Goal: Task Accomplishment & Management: Manage account settings

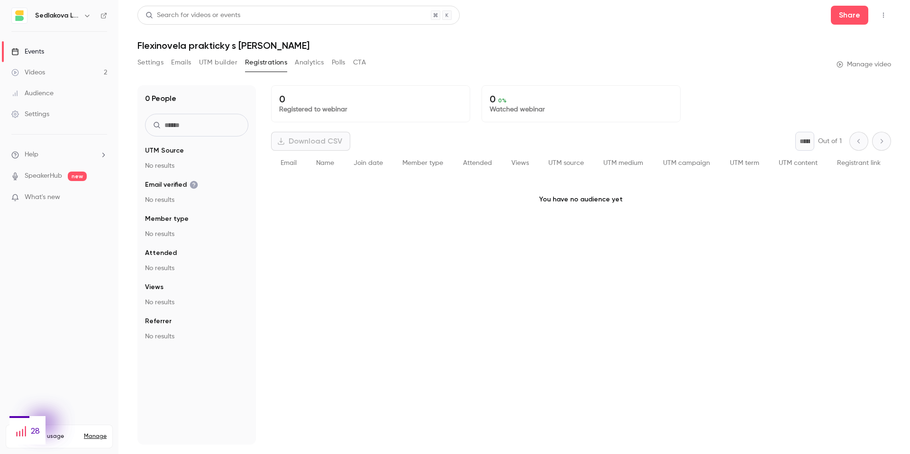
click at [47, 69] on link "Videos 2" at bounding box center [59, 72] width 119 height 21
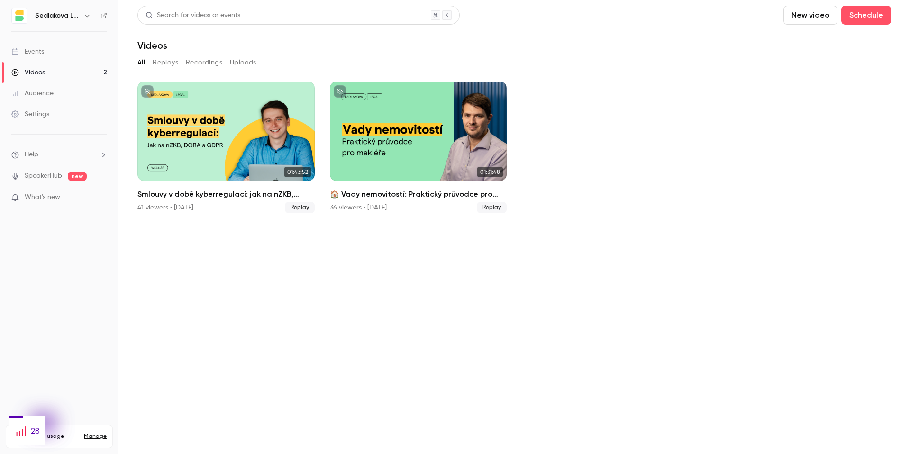
click at [161, 65] on button "Replays" at bounding box center [166, 62] width 26 height 15
click at [200, 64] on button "Recordings" at bounding box center [204, 62] width 36 height 15
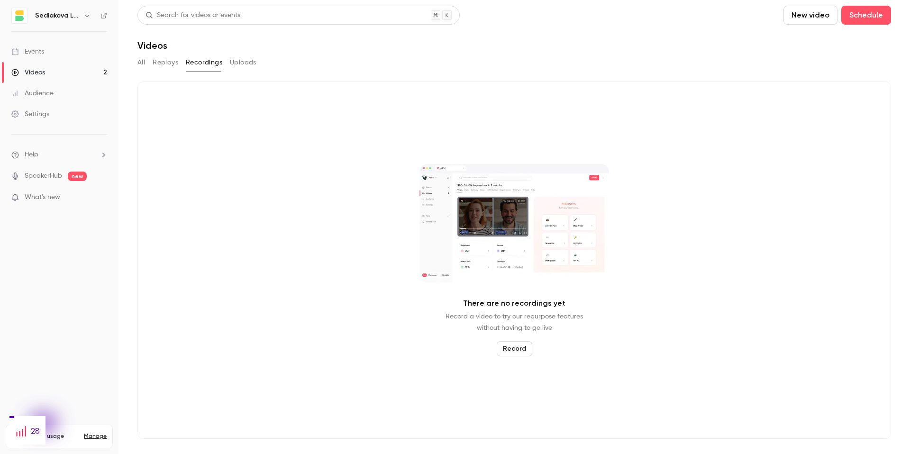
click at [250, 64] on button "Uploads" at bounding box center [243, 62] width 27 height 15
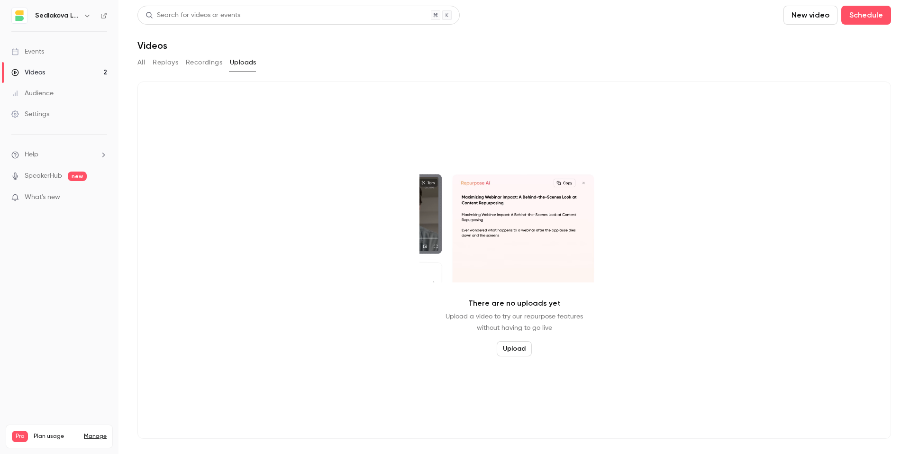
click at [150, 65] on div "All Replays Recordings Uploads" at bounding box center [514, 62] width 754 height 15
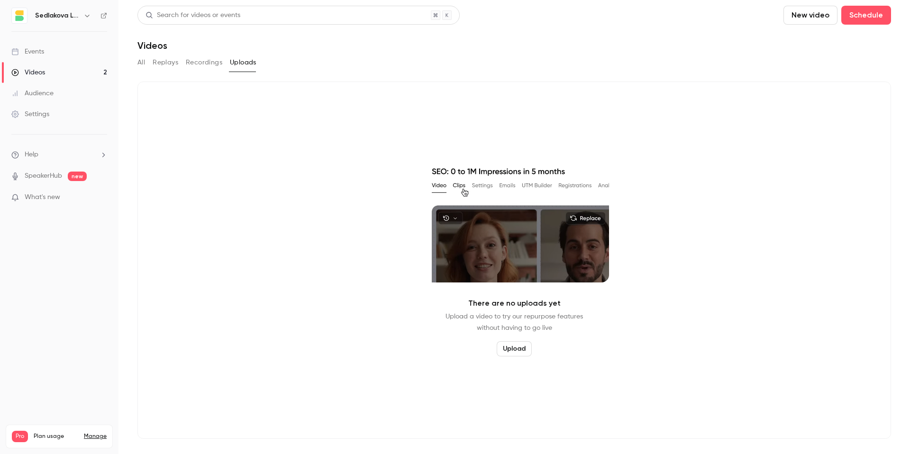
click at [162, 65] on button "Replays" at bounding box center [166, 62] width 26 height 15
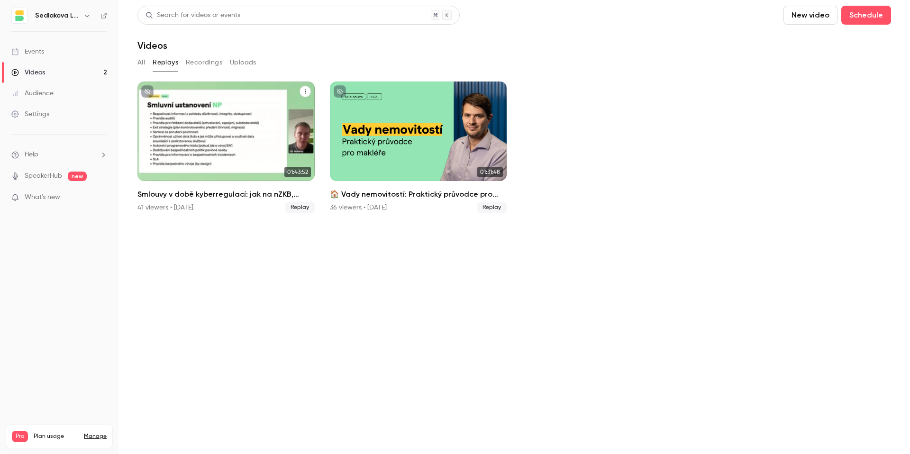
click at [196, 129] on div "Smlouvy v době kyberregulací: jak na nZKB, DORA a GDPR" at bounding box center [225, 132] width 177 height 100
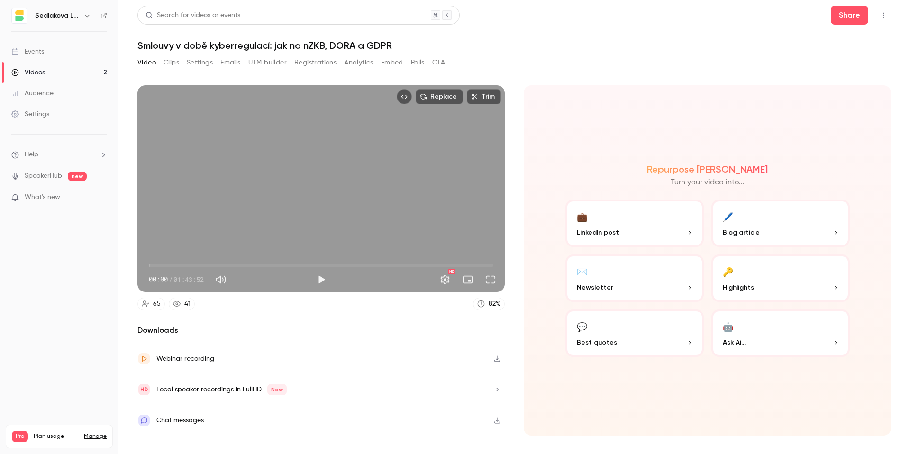
click at [306, 61] on button "Registrations" at bounding box center [315, 62] width 42 height 15
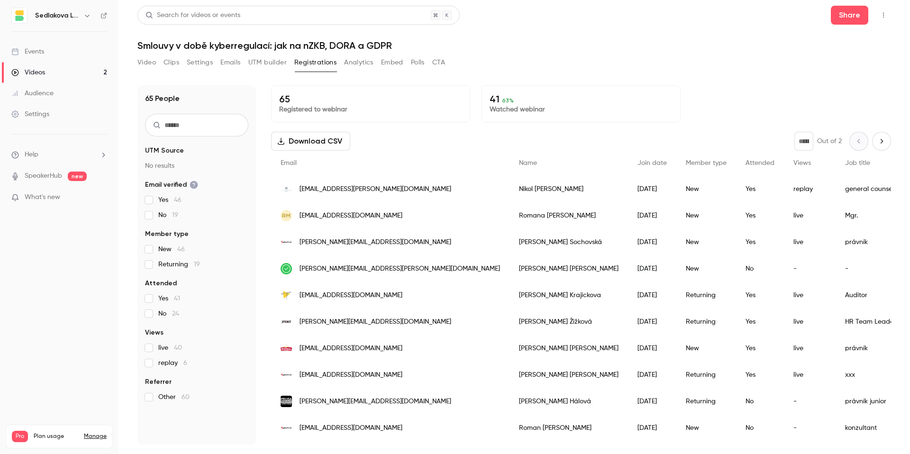
click at [334, 140] on button "Download CSV" at bounding box center [310, 141] width 79 height 19
